Goal: Information Seeking & Learning: Learn about a topic

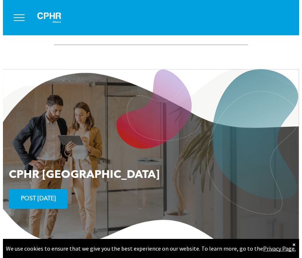
scroll to position [1255, 0]
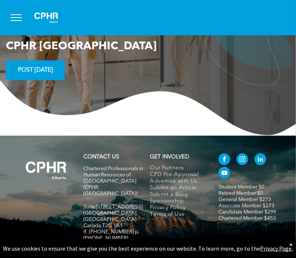
click at [17, 23] on button "menu" at bounding box center [16, 17] width 19 height 19
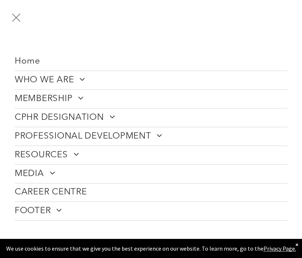
click at [114, 112] on span at bounding box center [109, 116] width 11 height 9
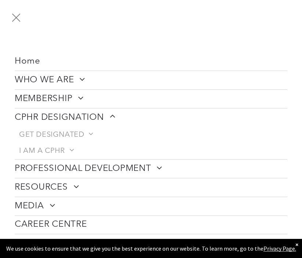
click at [114, 112] on span at bounding box center [109, 116] width 11 height 9
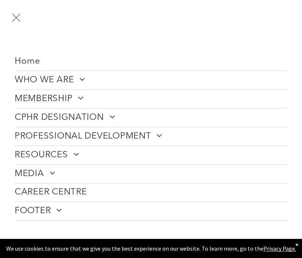
click at [158, 133] on span at bounding box center [156, 135] width 11 height 9
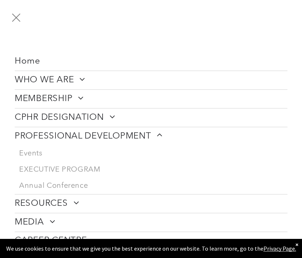
click at [158, 133] on span at bounding box center [156, 135] width 11 height 9
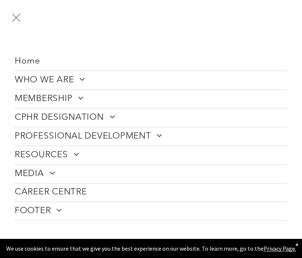
click at [80, 152] on link "RESOURCES" at bounding box center [151, 155] width 273 height 18
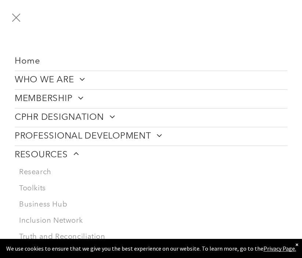
scroll to position [71, 0]
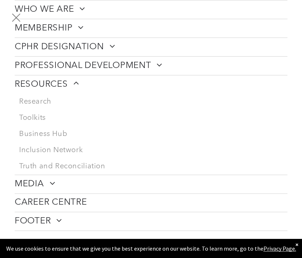
click at [69, 80] on span at bounding box center [73, 83] width 11 height 9
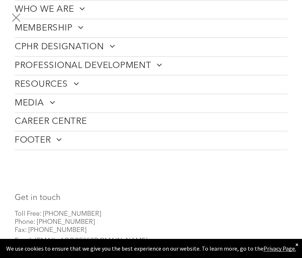
click at [116, 42] on link "CPHR DESIGNATION" at bounding box center [151, 47] width 273 height 18
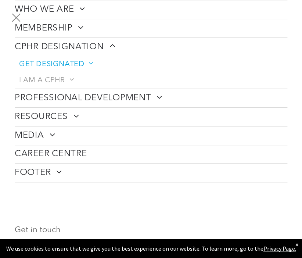
click at [63, 62] on span "GET DESIGNATED" at bounding box center [56, 64] width 74 height 9
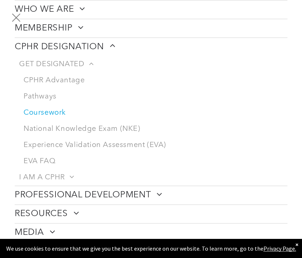
click at [50, 109] on link "Coursework" at bounding box center [153, 113] width 268 height 16
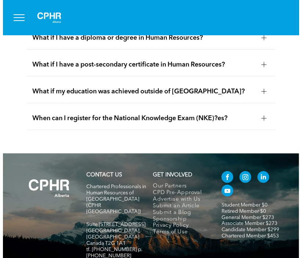
scroll to position [1626, 0]
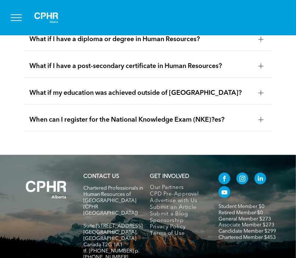
click at [18, 19] on button "menu" at bounding box center [16, 17] width 19 height 19
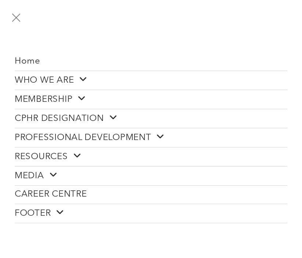
click at [126, 132] on span "PROFESSIONAL DEVELOPMENT" at bounding box center [90, 137] width 150 height 11
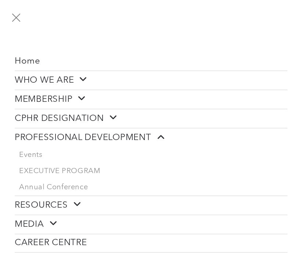
click at [126, 132] on span "PROFESSIONAL DEVELOPMENT" at bounding box center [90, 137] width 150 height 11
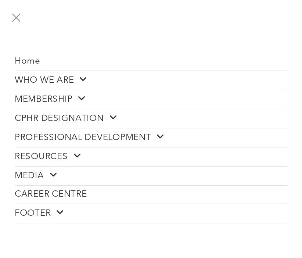
click at [99, 118] on span "CPHR DESIGNATION" at bounding box center [66, 118] width 103 height 11
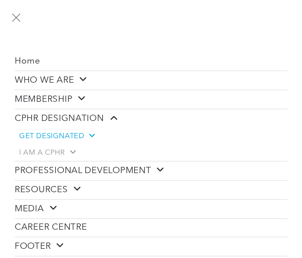
click at [83, 133] on span "GET DESIGNATED" at bounding box center [56, 136] width 75 height 9
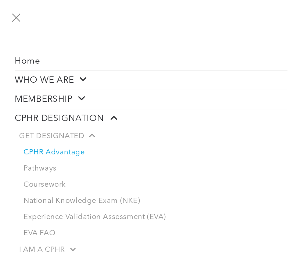
click at [65, 150] on link "CPHR Advantage" at bounding box center [153, 152] width 268 height 16
